Goal: Information Seeking & Learning: Check status

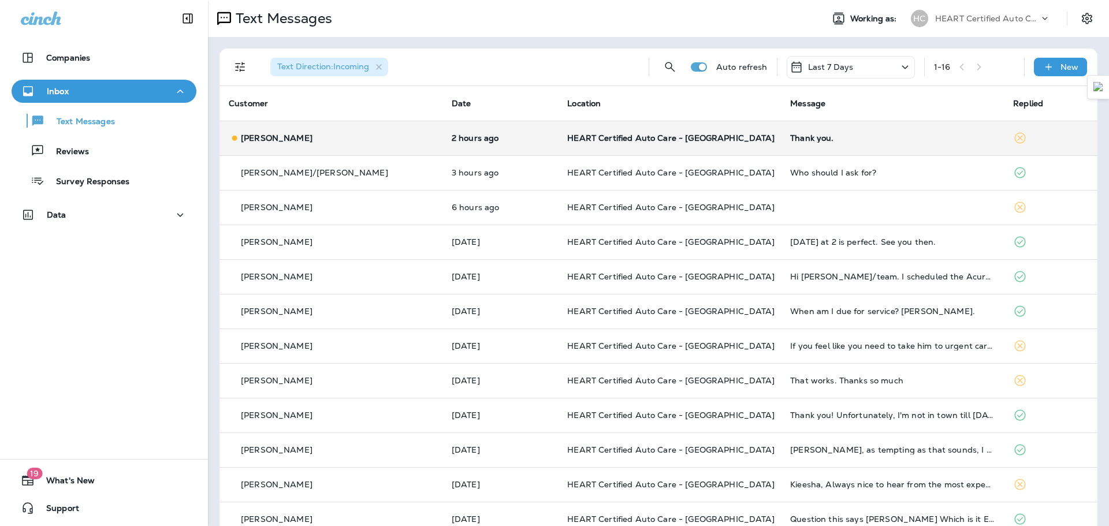
click at [393, 133] on div "[PERSON_NAME]" at bounding box center [331, 138] width 204 height 12
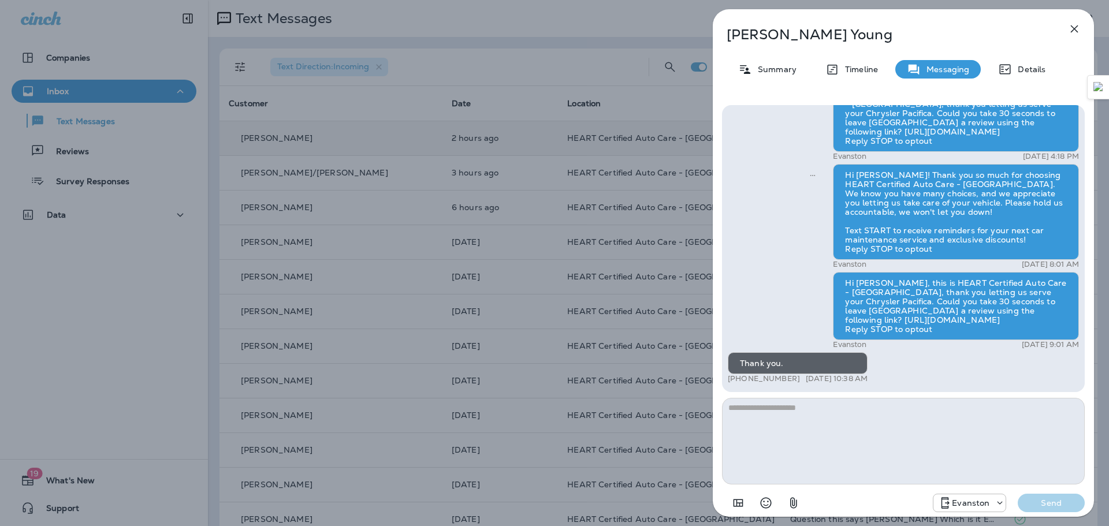
click at [1078, 25] on icon "button" at bounding box center [1074, 29] width 14 height 14
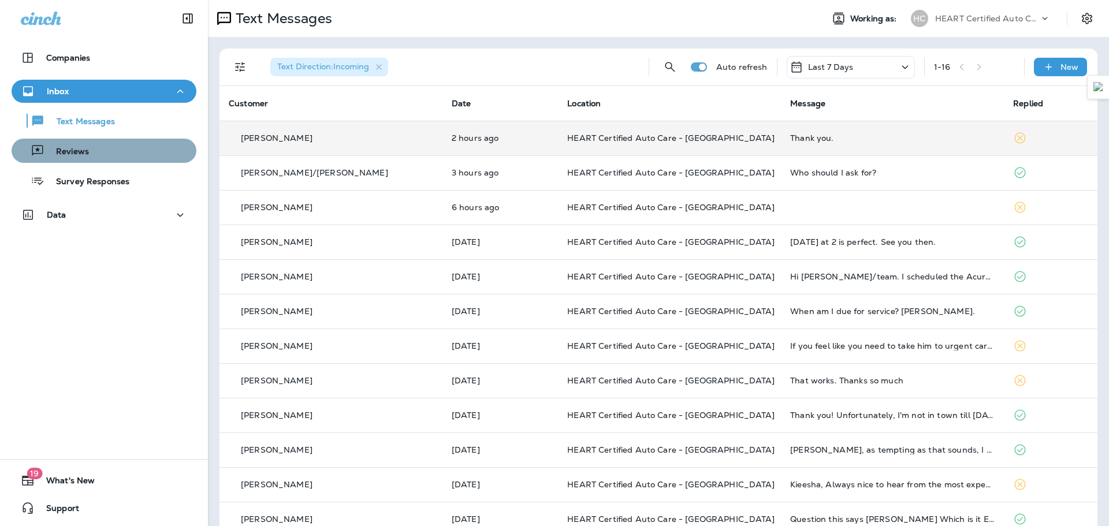
click at [116, 147] on div "Reviews" at bounding box center [104, 150] width 176 height 17
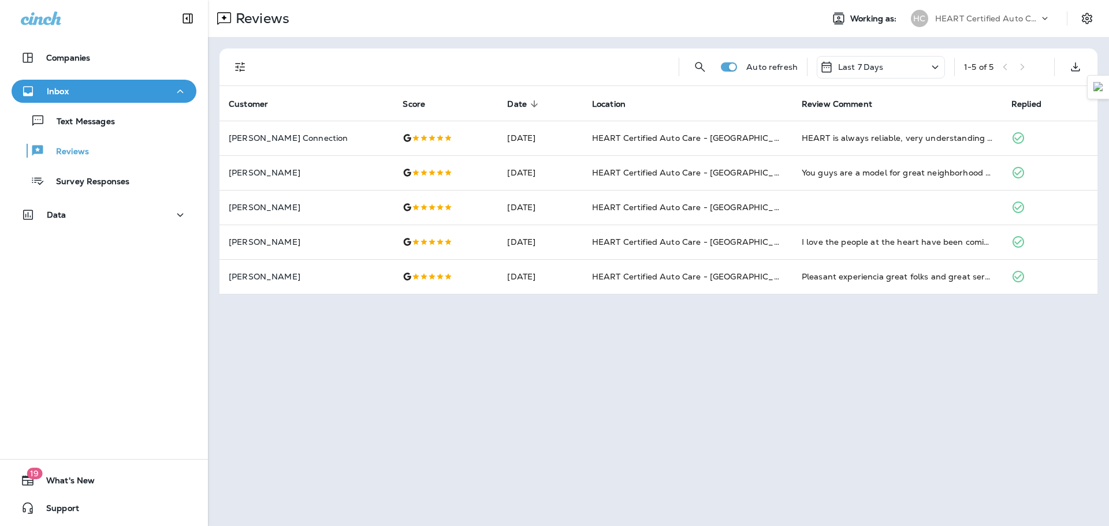
click at [102, 96] on div "Inbox" at bounding box center [104, 91] width 166 height 14
click at [121, 88] on div "Inbox" at bounding box center [104, 91] width 166 height 14
click at [62, 159] on div "Reviews" at bounding box center [52, 150] width 73 height 17
click at [75, 120] on p "Text Messages" at bounding box center [80, 122] width 70 height 11
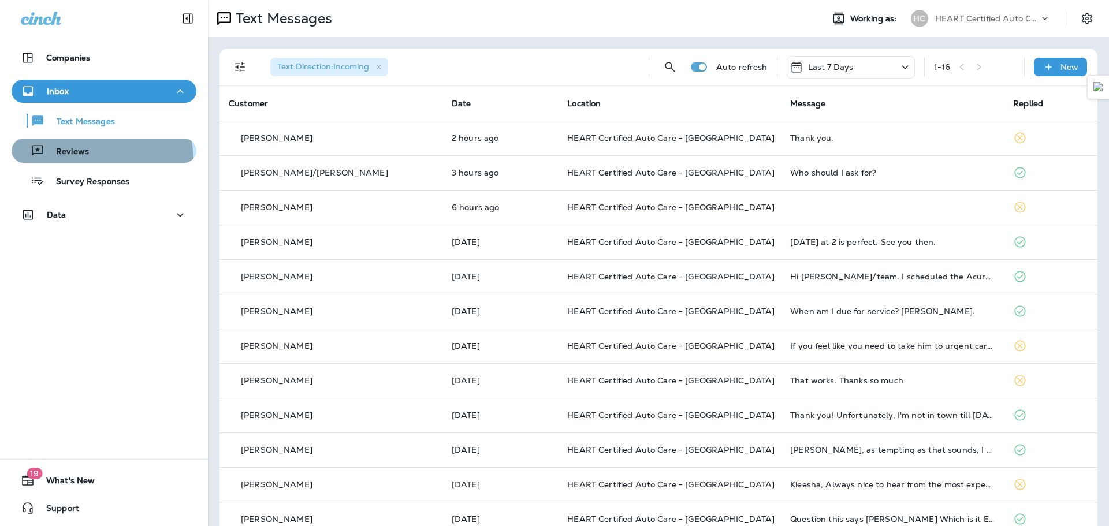
click at [101, 159] on button "Reviews" at bounding box center [104, 151] width 185 height 24
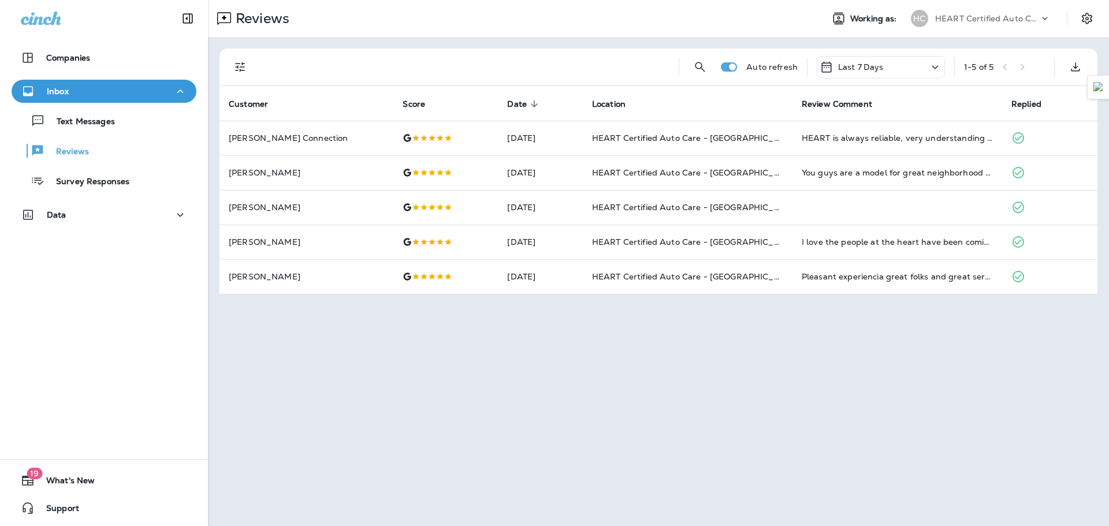
click at [935, 64] on icon at bounding box center [935, 67] width 14 height 14
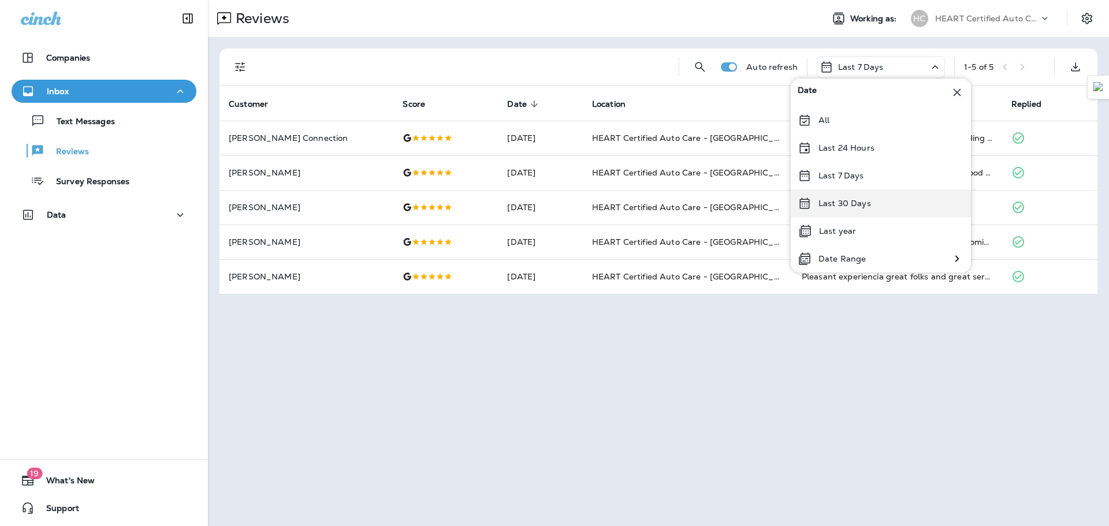
click at [858, 208] on p "Last 30 Days" at bounding box center [844, 203] width 53 height 9
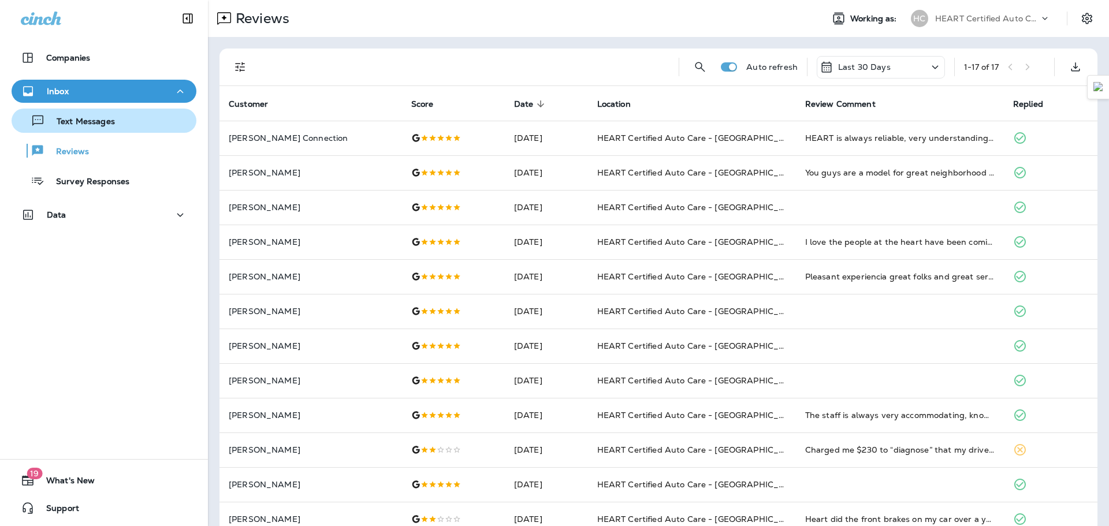
click at [95, 126] on p "Text Messages" at bounding box center [80, 122] width 70 height 11
